Goal: Transaction & Acquisition: Purchase product/service

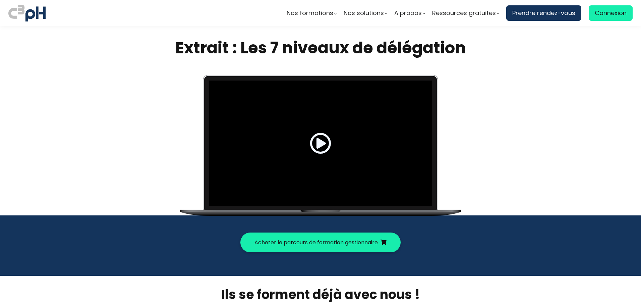
click at [321, 143] on span at bounding box center [320, 142] width 21 height 21
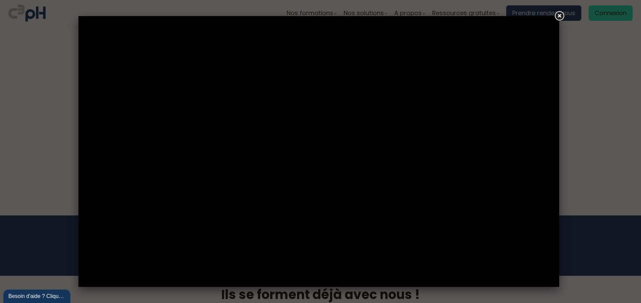
click at [563, 16] on link at bounding box center [559, 16] width 12 height 12
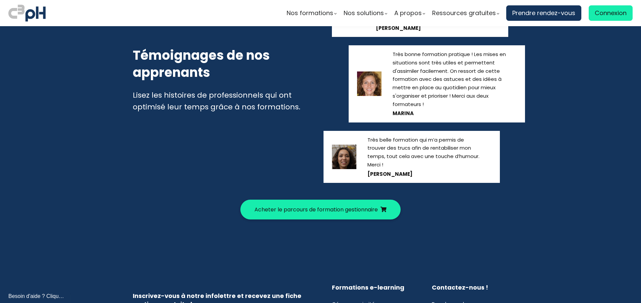
scroll to position [738, 0]
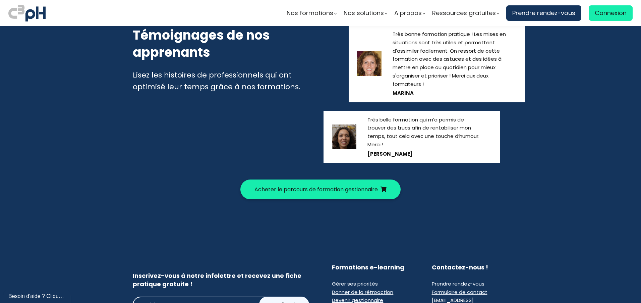
click at [349, 189] on span "Acheter le parcours de formation gestionnaire" at bounding box center [316, 189] width 123 height 8
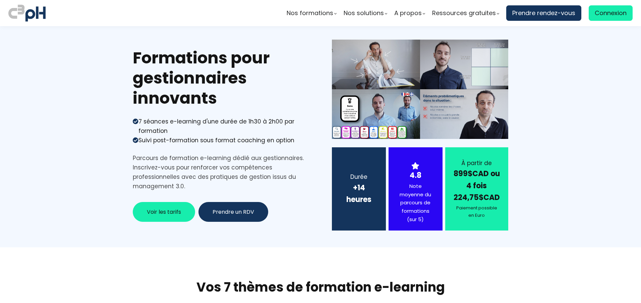
click at [169, 215] on span "Voir les tarifs" at bounding box center [164, 212] width 34 height 8
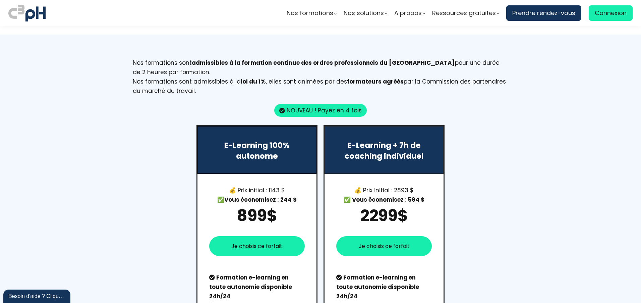
click at [489, 211] on div "E-Learning 100% autonome 💰 Prix initial : 1143 $ ✅ Vous économisez : 244 $ 899$…" at bounding box center [321, 266] width 376 height 282
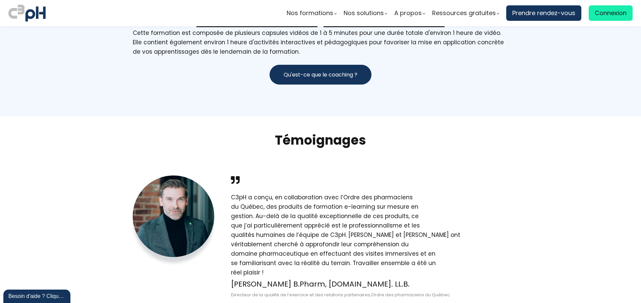
scroll to position [960, 0]
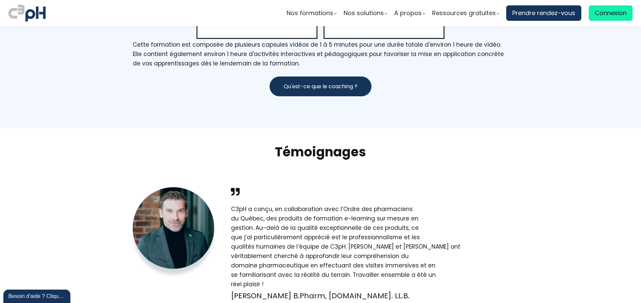
click at [308, 82] on span "Qu'est-ce que le coaching ?" at bounding box center [321, 86] width 74 height 8
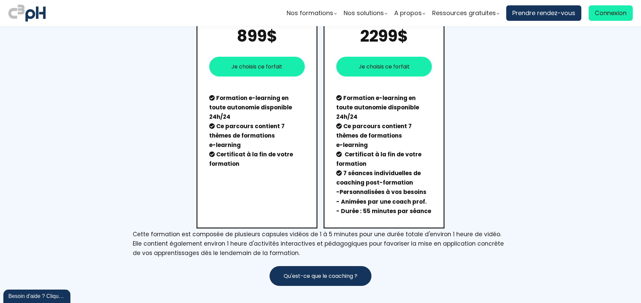
scroll to position [725, 0]
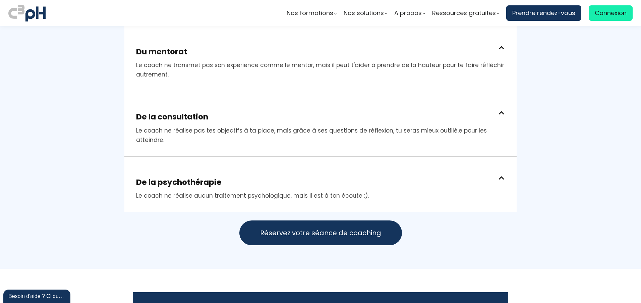
scroll to position [704, 0]
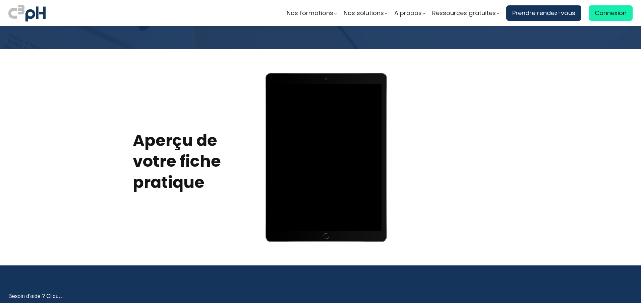
scroll to position [268, 0]
